Goal: Task Accomplishment & Management: Complete application form

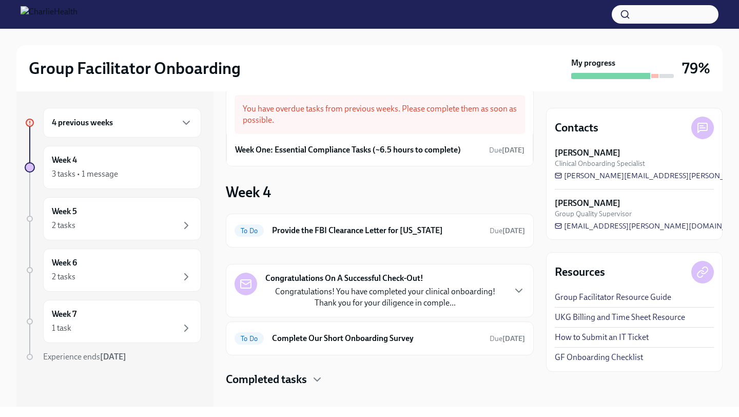
scroll to position [35, 0]
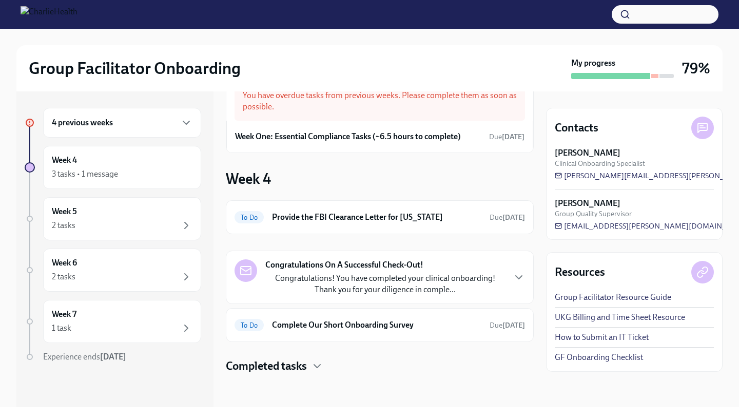
click at [329, 277] on p "Congratulations! You have completed your clinical onboarding! Thank you for you…" at bounding box center [384, 284] width 239 height 23
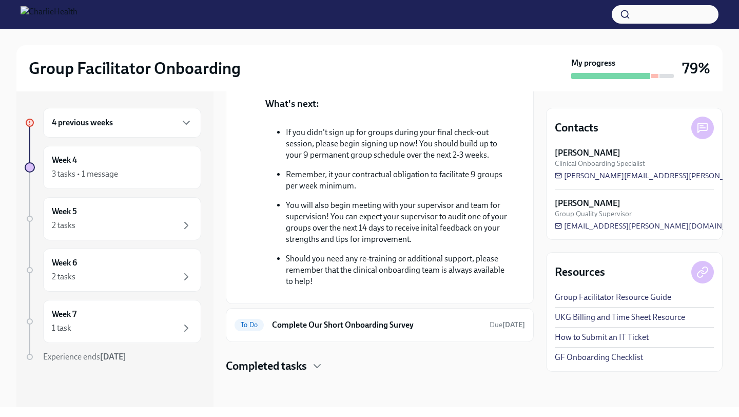
scroll to position [414, 0]
click at [377, 335] on div "To Do Complete Our Short Onboarding Survey Due [DATE]" at bounding box center [380, 325] width 308 height 34
click at [378, 332] on div "To Do Complete Our Short Onboarding Survey Due [DATE]" at bounding box center [380, 325] width 291 height 16
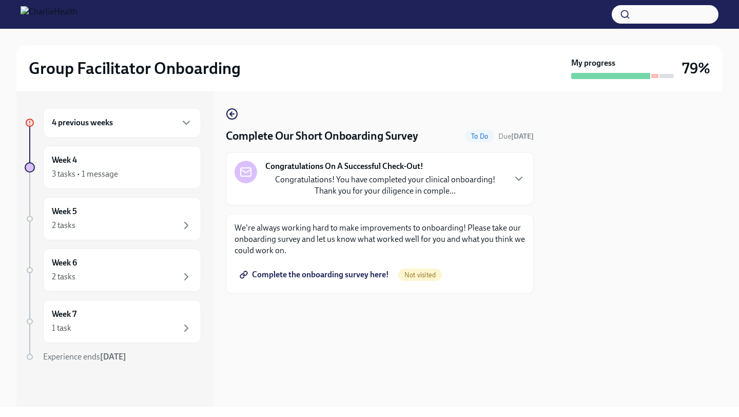
click at [354, 278] on span "Complete the onboarding survey here!" at bounding box center [315, 274] width 147 height 10
click at [151, 275] on div "2 tasks" at bounding box center [122, 277] width 141 height 12
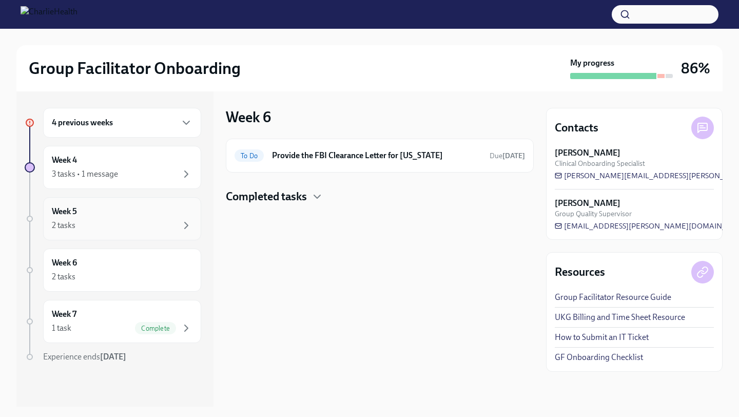
click at [143, 229] on div "2 tasks" at bounding box center [122, 225] width 141 height 12
click at [141, 172] on div "3 tasks • 1 message" at bounding box center [122, 174] width 141 height 12
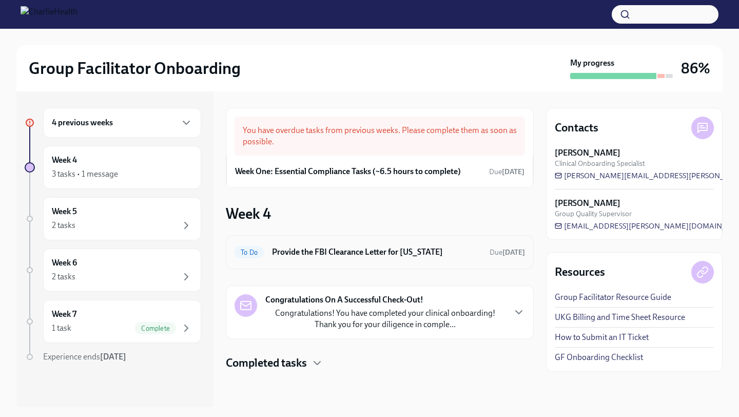
click at [382, 256] on h6 "Provide the FBI Clearance Letter for [US_STATE]" at bounding box center [376, 251] width 209 height 11
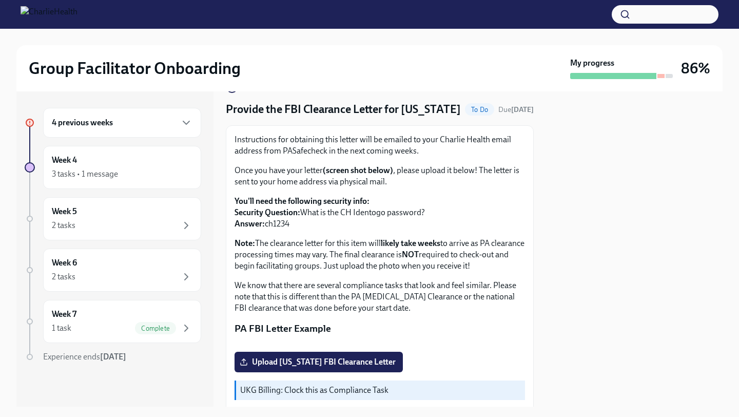
scroll to position [24, 0]
